Goal: Transaction & Acquisition: Purchase product/service

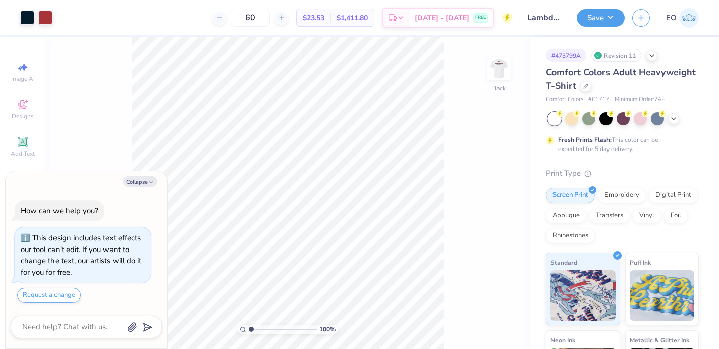
scroll to position [132, 0]
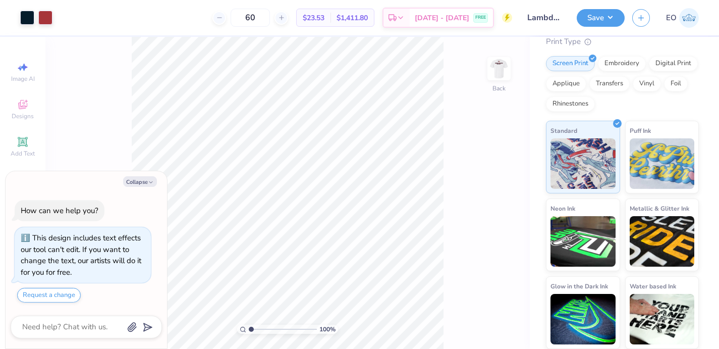
click at [124, 96] on div "100 % Back" at bounding box center [287, 193] width 484 height 312
click at [405, 20] on icon at bounding box center [400, 19] width 8 height 8
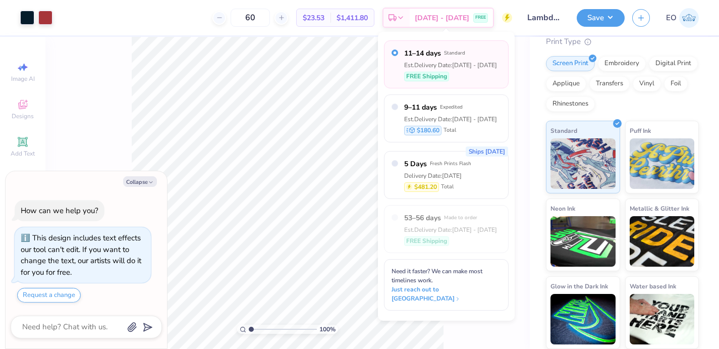
click at [324, 13] on span "$23.53" at bounding box center [314, 18] width 22 height 11
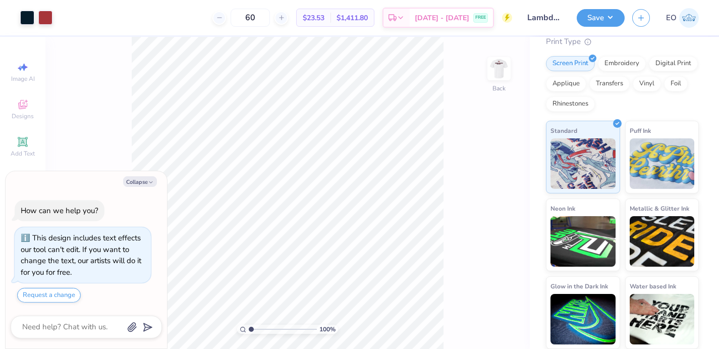
click at [368, 13] on span "$1,411.80" at bounding box center [351, 18] width 31 height 11
click at [324, 18] on span "$23.53" at bounding box center [314, 18] width 22 height 11
click at [362, 18] on span "$1,411.80" at bounding box center [351, 18] width 31 height 11
click at [598, 17] on button "Save" at bounding box center [601, 17] width 48 height 18
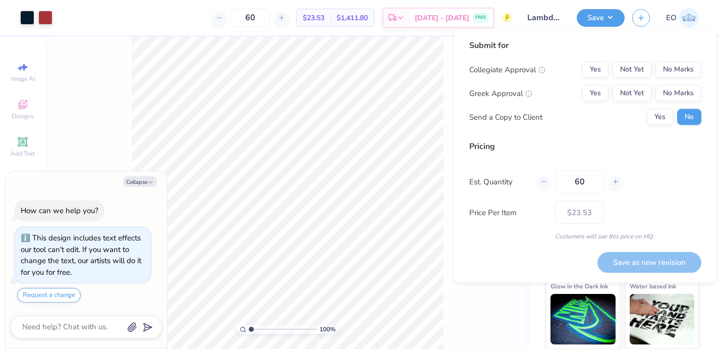
click at [595, 146] on div "Pricing" at bounding box center [585, 146] width 232 height 12
click at [602, 69] on button "Yes" at bounding box center [595, 70] width 26 height 16
click at [674, 65] on button "No Marks" at bounding box center [678, 70] width 46 height 16
click at [602, 85] on button "Yes" at bounding box center [595, 93] width 26 height 16
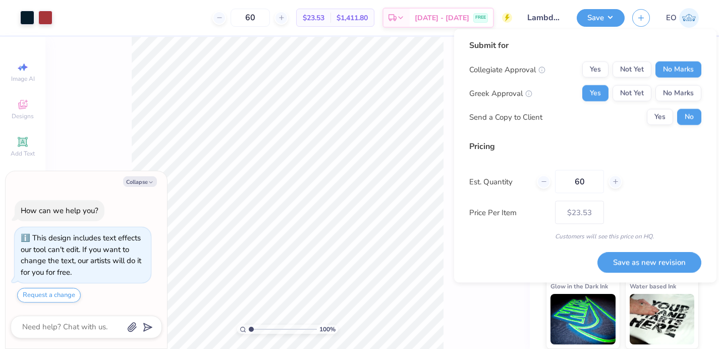
type textarea "x"
